Goal: Register for event/course

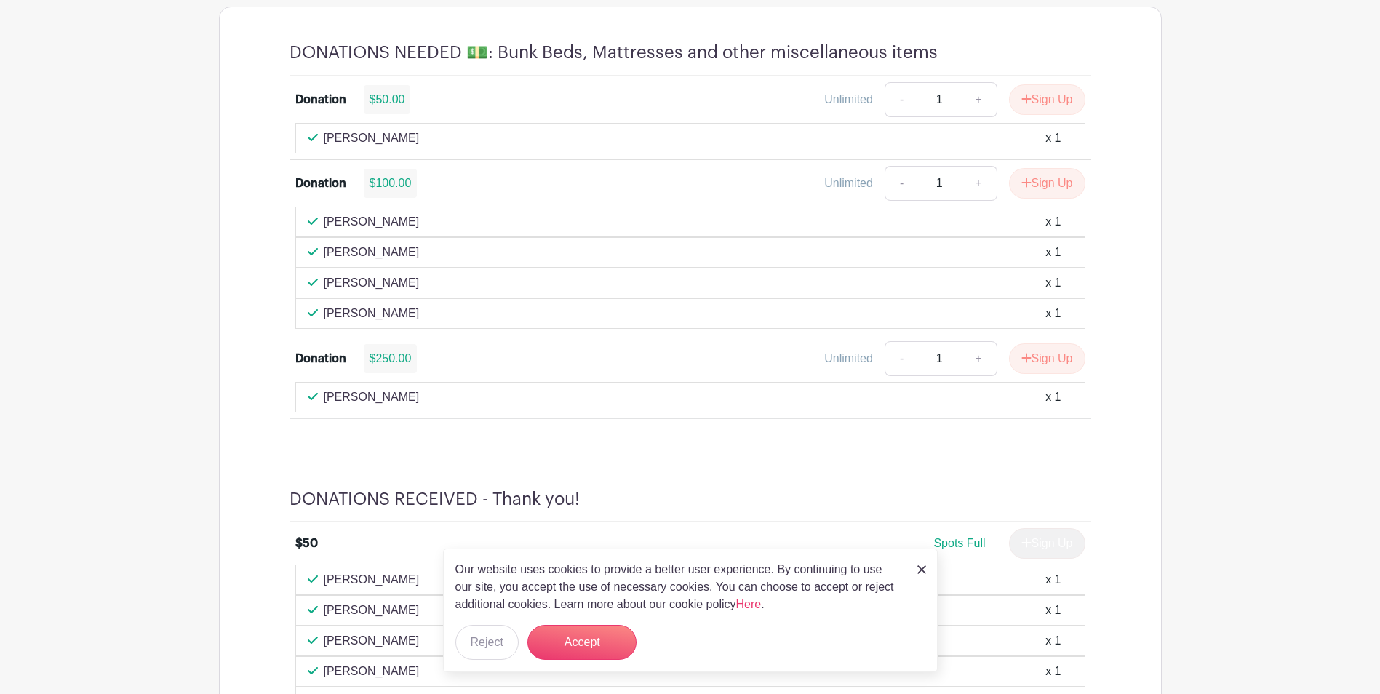
scroll to position [1018, 0]
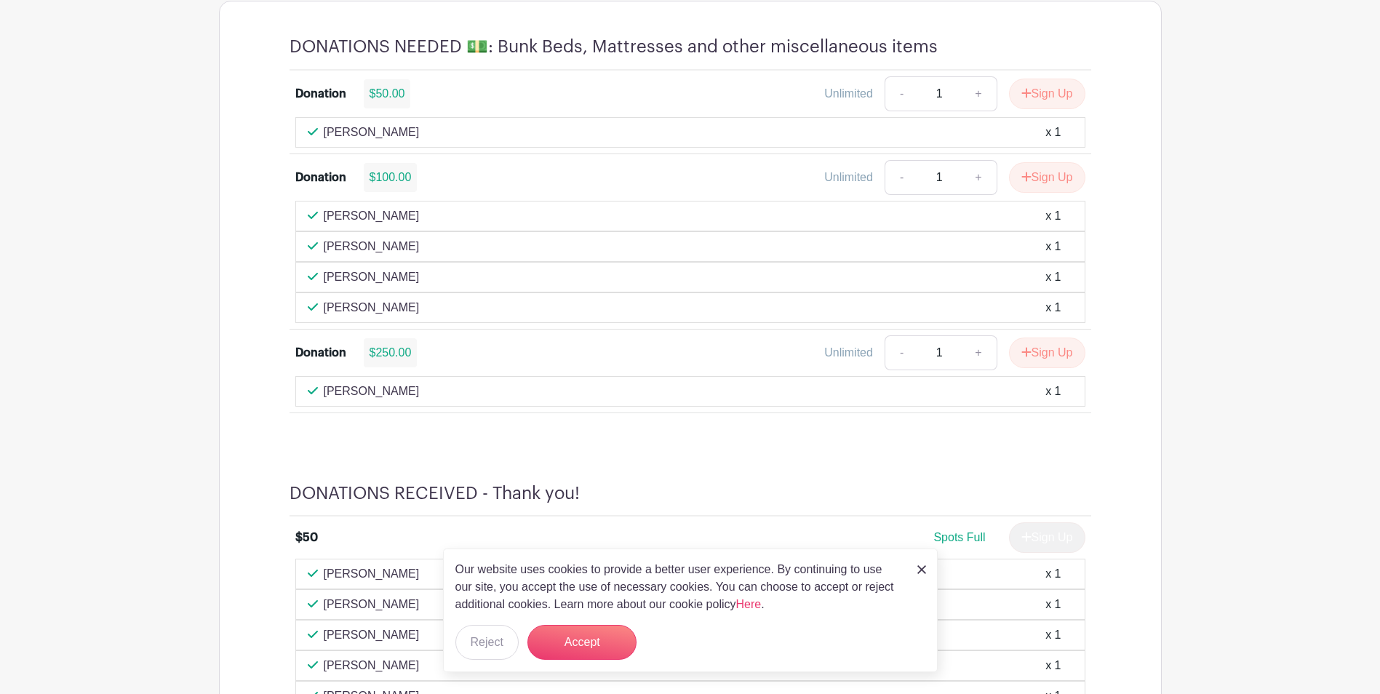
click at [917, 571] on img at bounding box center [921, 569] width 9 height 9
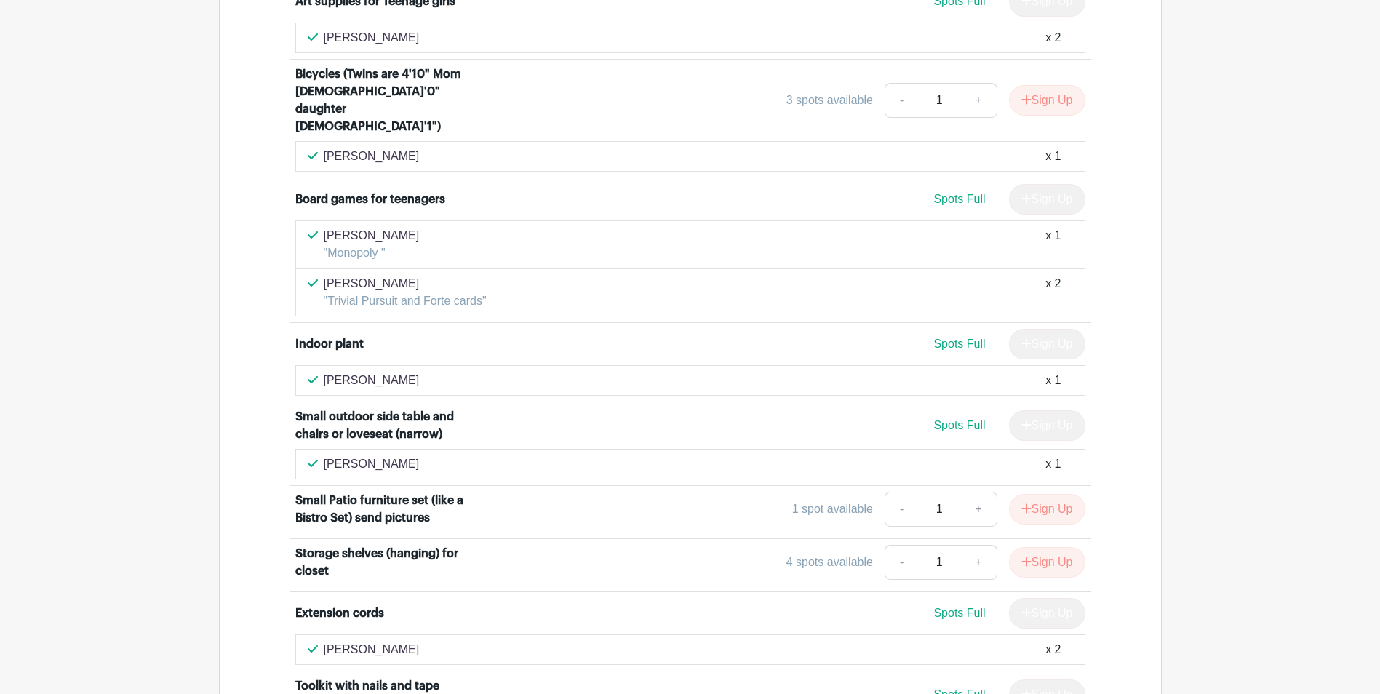
scroll to position [2910, 0]
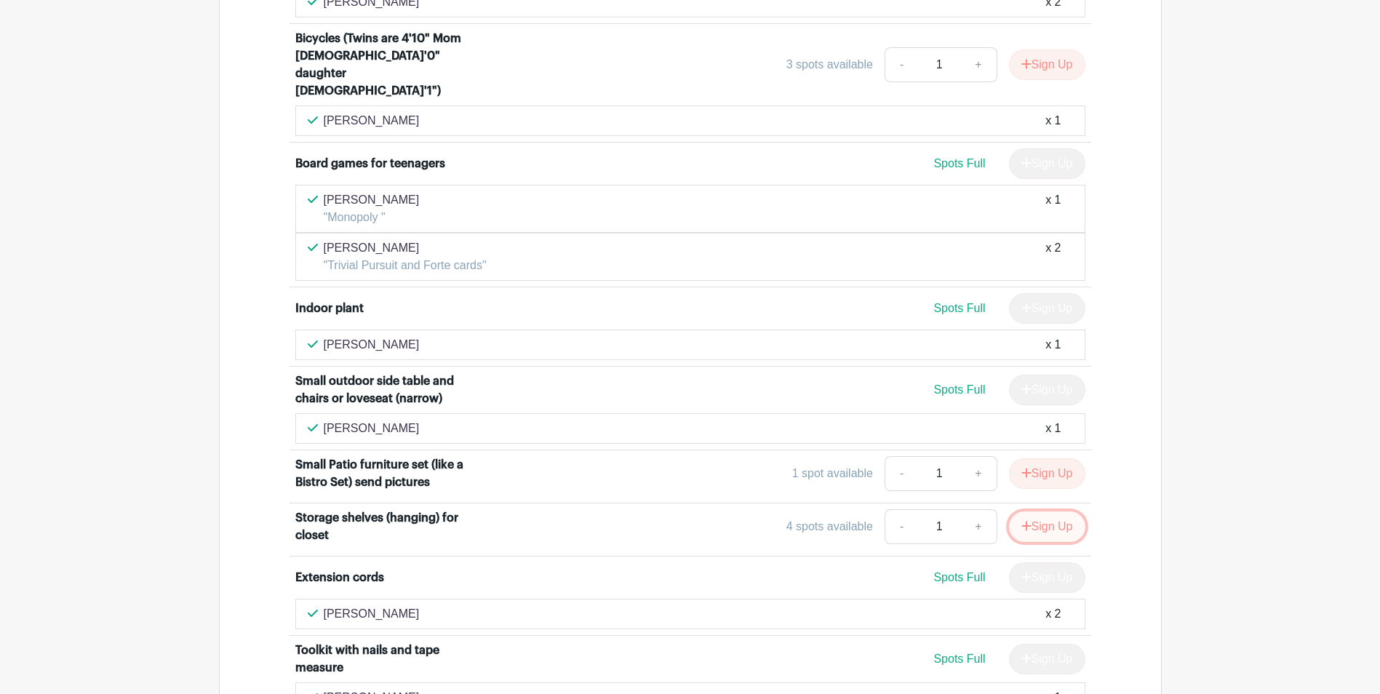
click at [1021, 521] on icon "submit" at bounding box center [1025, 525] width 9 height 9
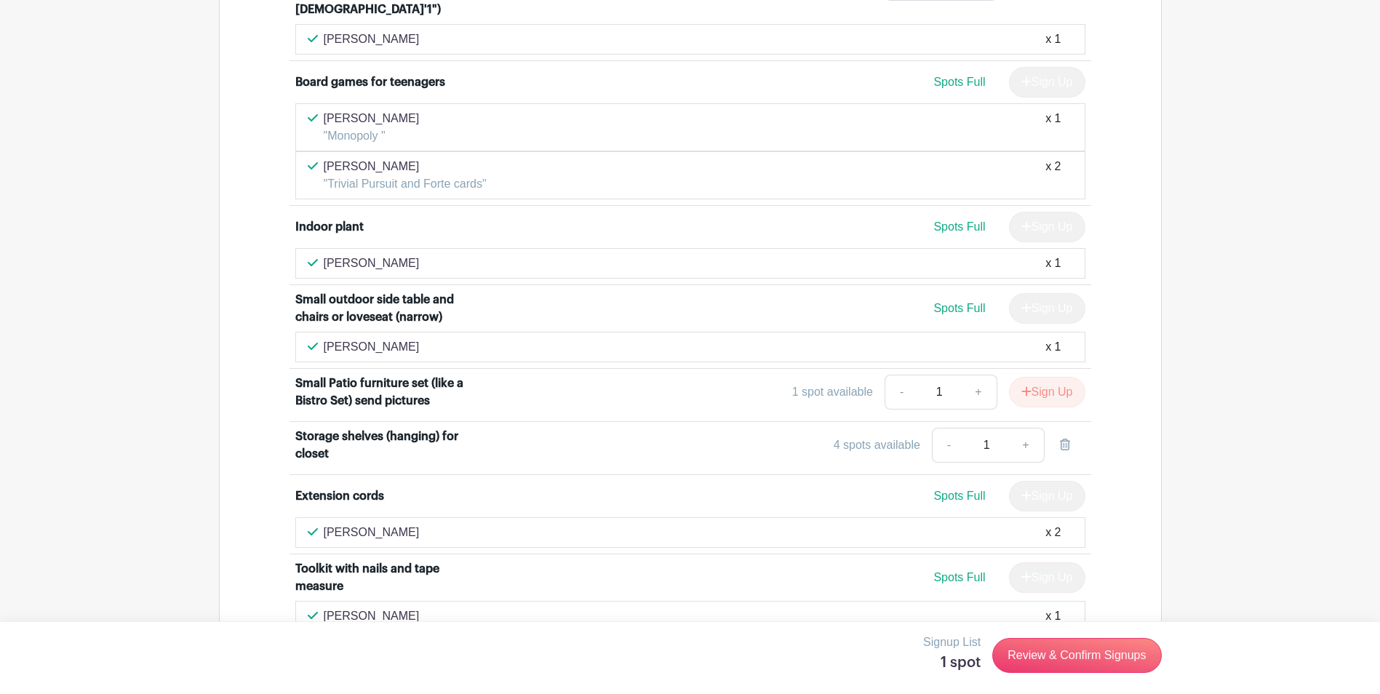
scroll to position [3055, 0]
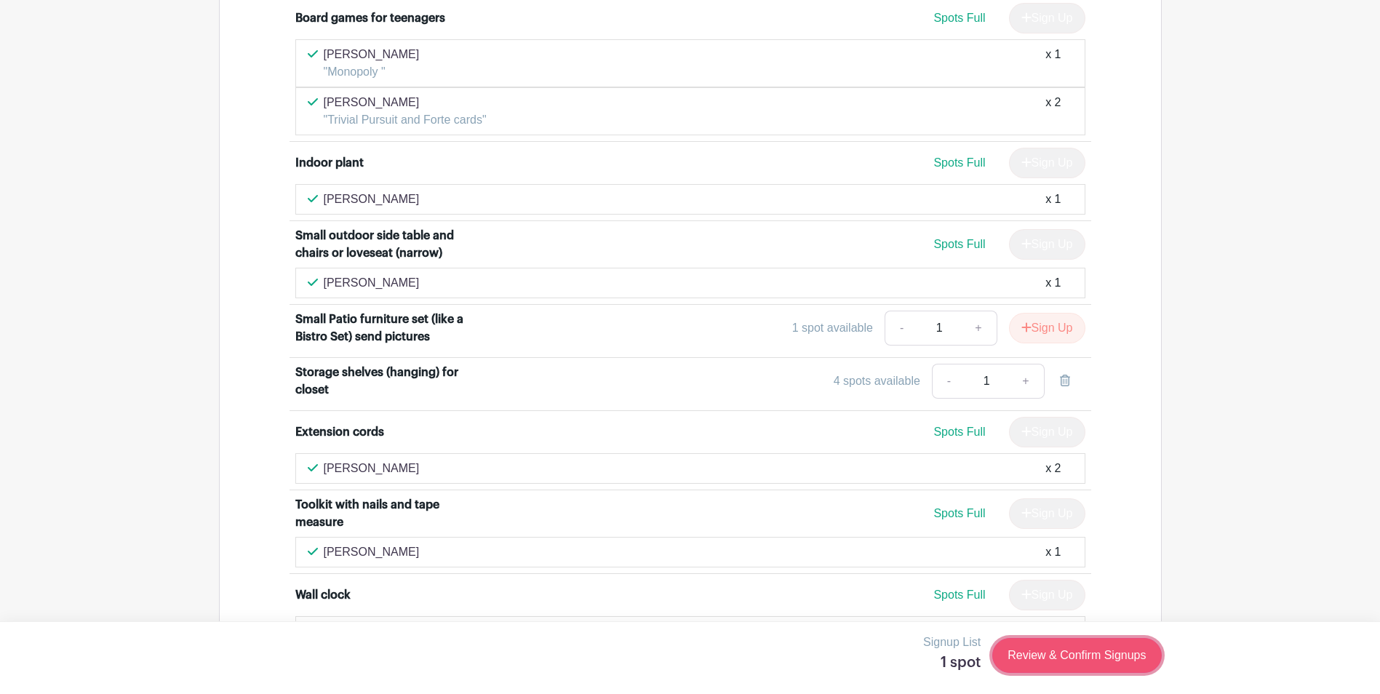
click at [1078, 650] on link "Review & Confirm Signups" at bounding box center [1076, 655] width 169 height 35
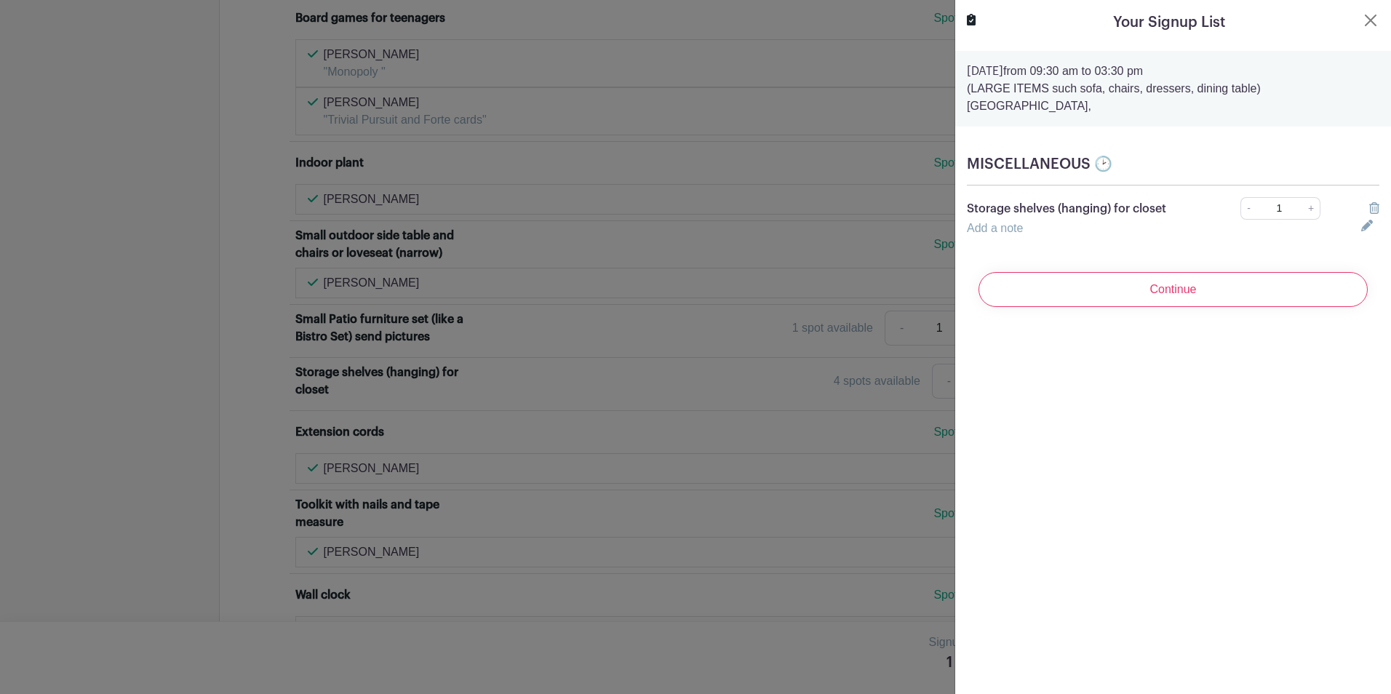
click at [1007, 229] on link "Add a note" at bounding box center [995, 228] width 56 height 12
click at [1010, 231] on input "text" at bounding box center [1155, 237] width 377 height 35
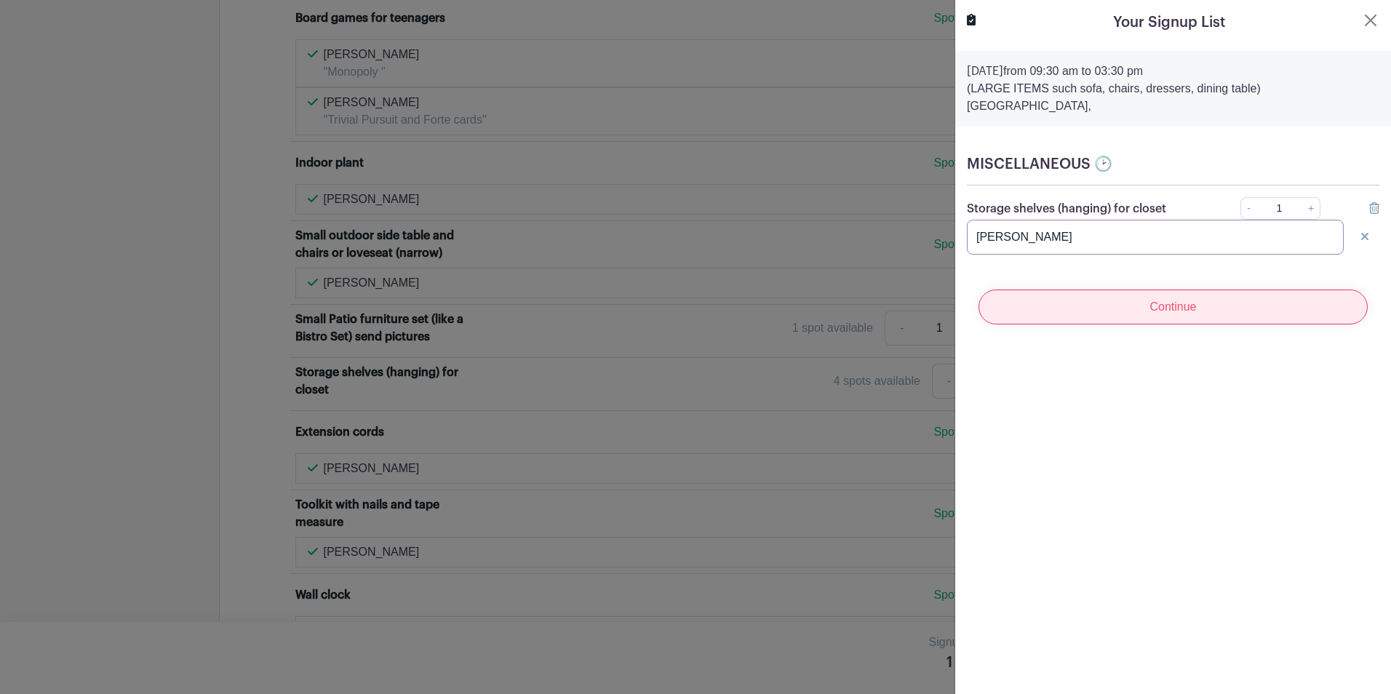
type input "[PERSON_NAME]"
click at [1160, 311] on input "Continue" at bounding box center [1172, 307] width 389 height 35
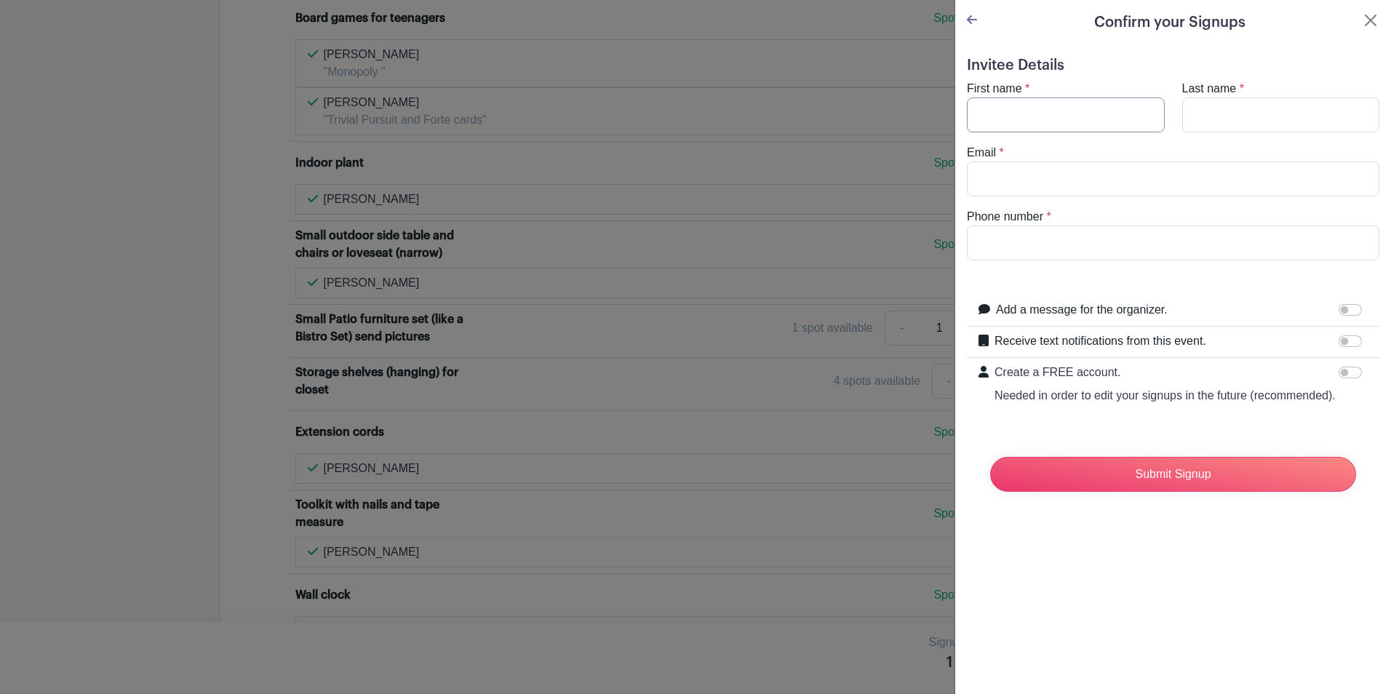
click at [1005, 121] on input "First name" at bounding box center [1066, 114] width 198 height 35
type input "[PERSON_NAME]"
type input "Hall"
type input "[PERSON_NAME][EMAIL_ADDRESS][DOMAIN_NAME]"
type input "9255666673"
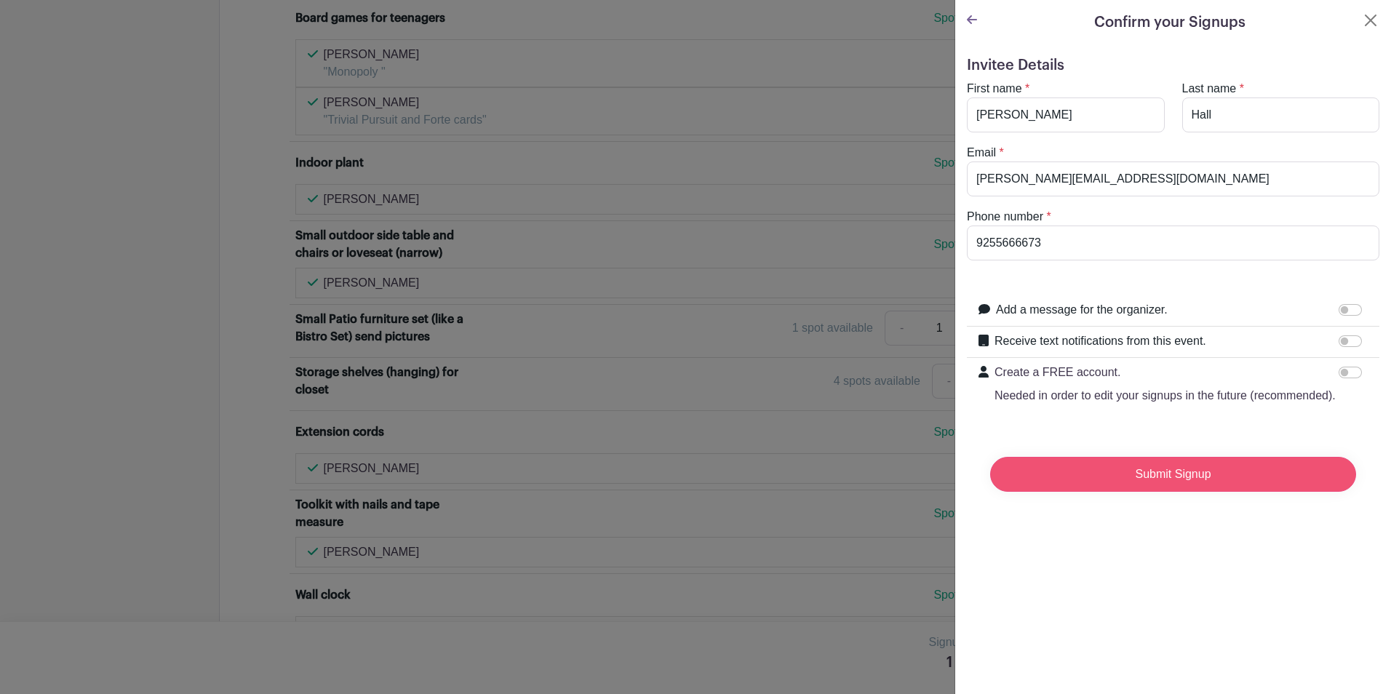
click at [1130, 492] on input "Submit Signup" at bounding box center [1173, 474] width 366 height 35
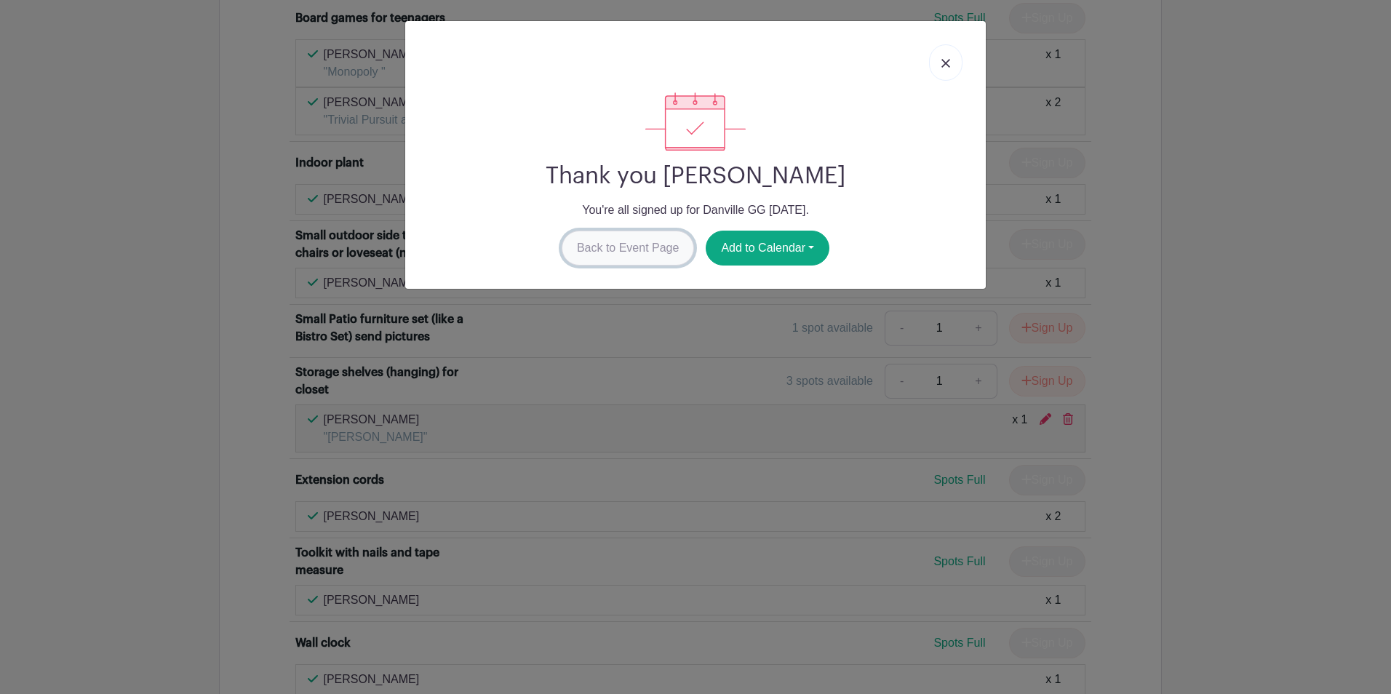
click at [669, 257] on link "Back to Event Page" at bounding box center [628, 248] width 133 height 35
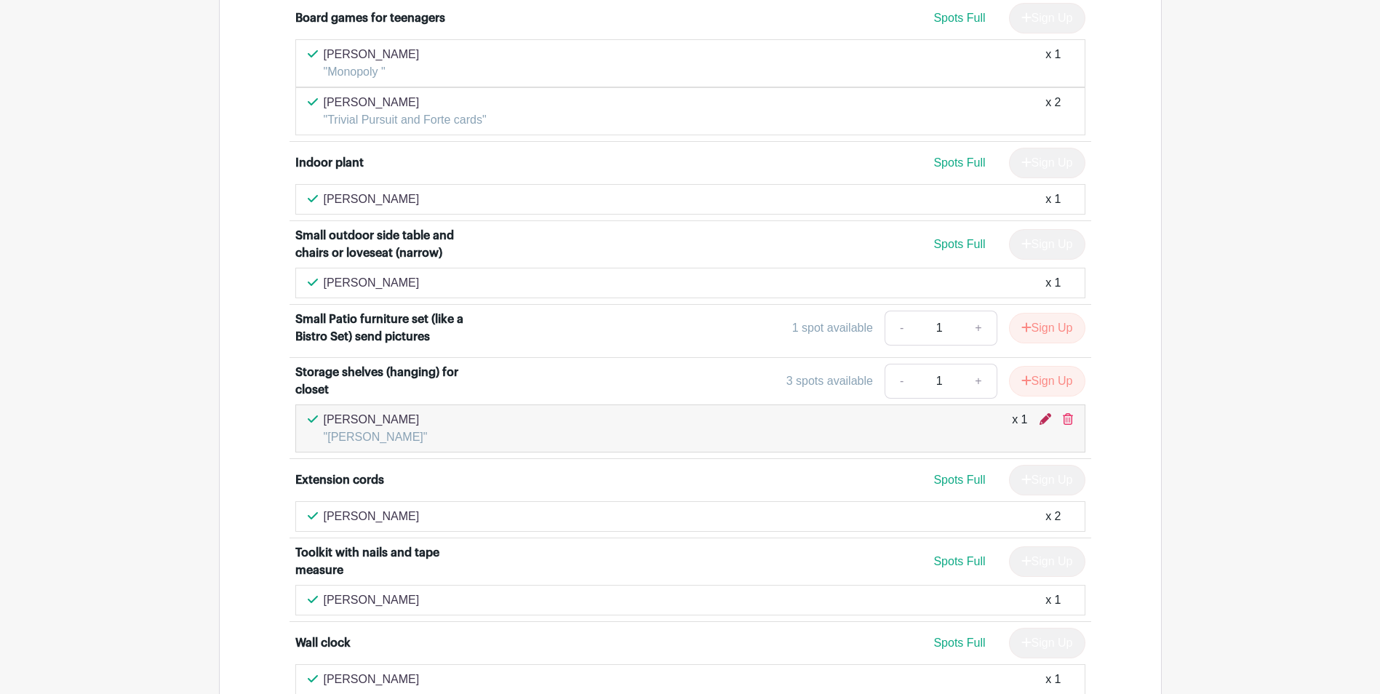
click at [1047, 413] on icon at bounding box center [1046, 419] width 12 height 12
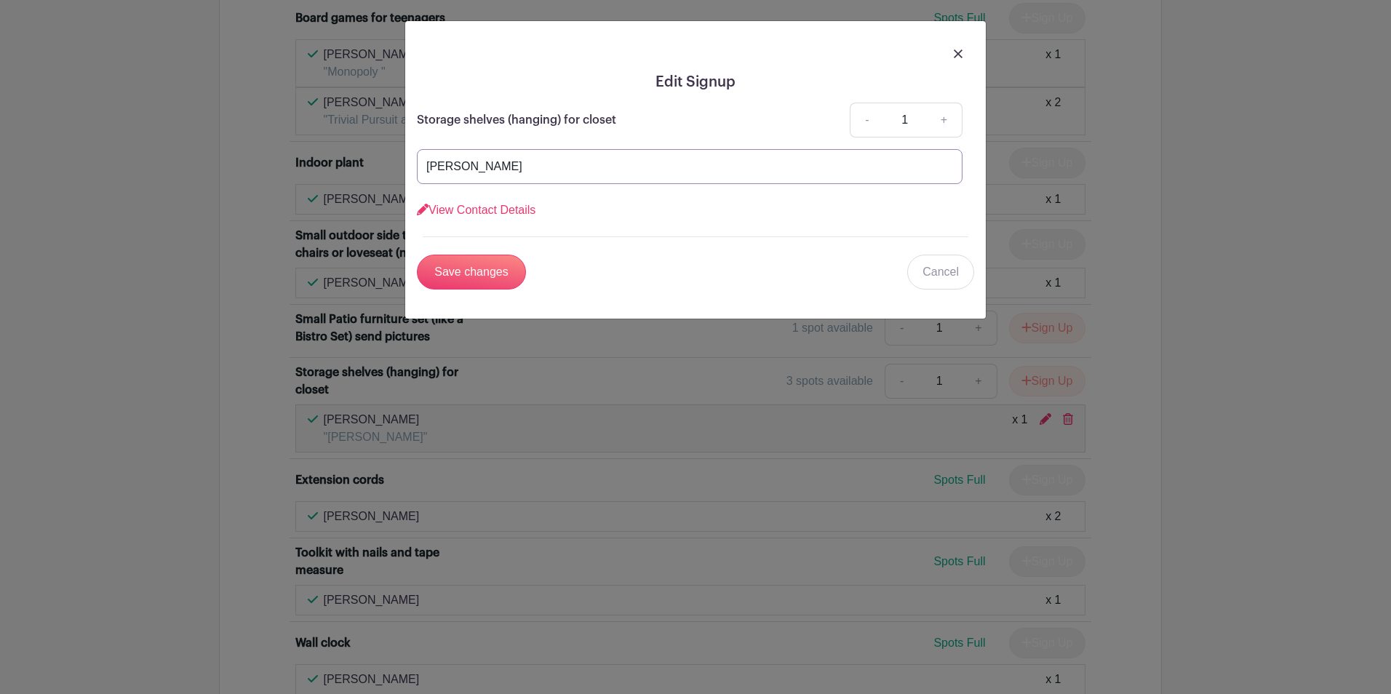
drag, startPoint x: 525, startPoint y: 164, endPoint x: 404, endPoint y: 165, distance: 120.0
click at [404, 165] on div "Edit Signup Storage shelves (hanging) for closet - 1 + [PERSON_NAME] View Conta…" at bounding box center [695, 169] width 582 height 299
click at [498, 274] on input "Save changes" at bounding box center [471, 272] width 109 height 35
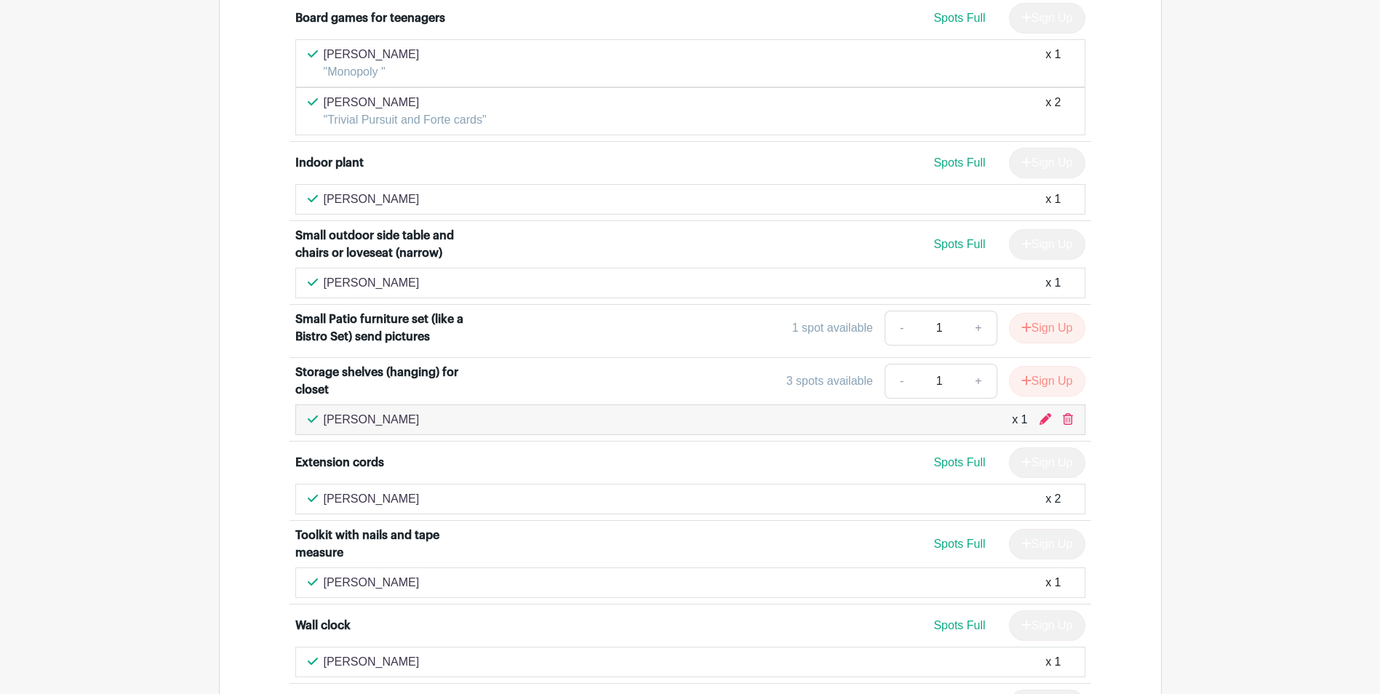
click at [1107, 408] on div "Art supplies for Teenage girls Spots Full Sign Up [PERSON_NAME] x 2 Bicycles (T…" at bounding box center [691, 280] width 872 height 963
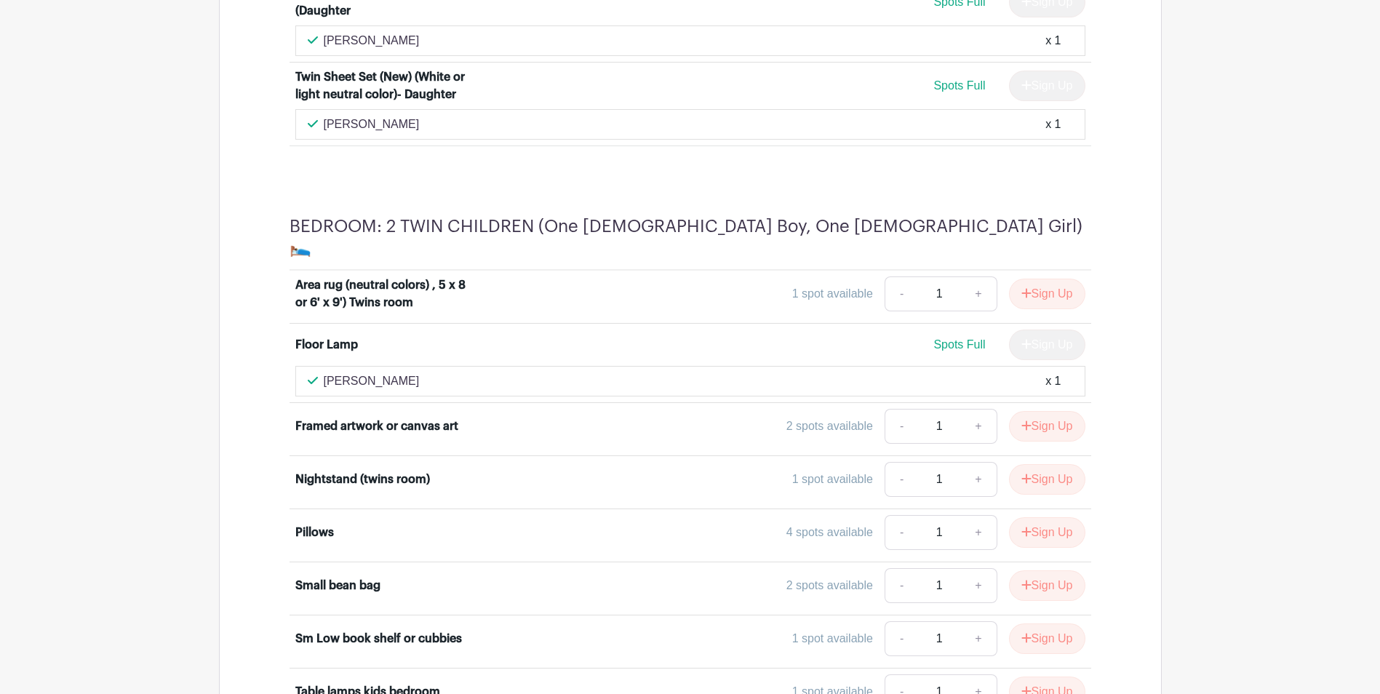
scroll to position [5148, 0]
